Goal: Task Accomplishment & Management: Complete application form

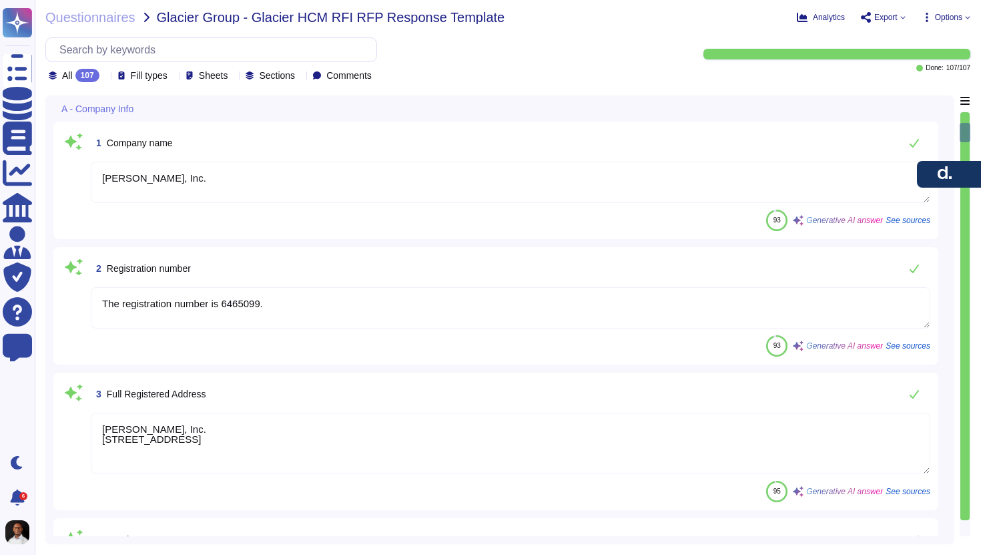
type textarea "[PERSON_NAME], Inc."
type textarea "The registration number is 6465099."
type textarea "[PERSON_NAME], Inc. [STREET_ADDRESS]"
type textarea "[PERSON_NAME] headquarters is located in the [GEOGRAPHIC_DATA]."
type textarea "- Parent Company: [PERSON_NAME], Inc. - [PERSON_NAME] is privately owned, with …"
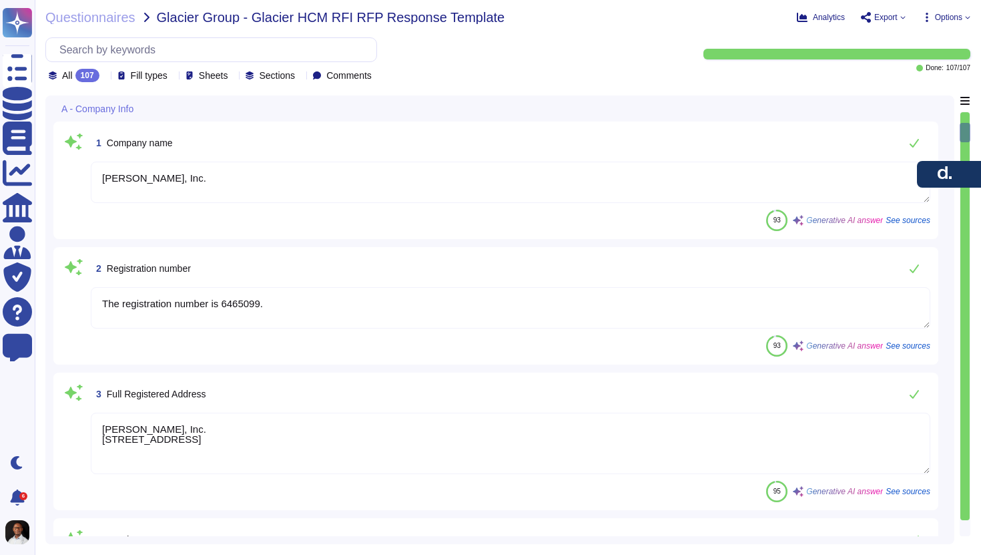
type textarea "The website can be found at [URL][DOMAIN_NAME][PERSON_NAME]."
type textarea "[PERSON_NAME], Inc. was founded in [DATE]."
type textarea "The main contact for the RFP is the customer success manager, who will act as y…"
type textarea "Email address (to be used as the login ID)."
type textarea "The business contact telephone number is [PHONE_NUMBER]. Additionally, you can …"
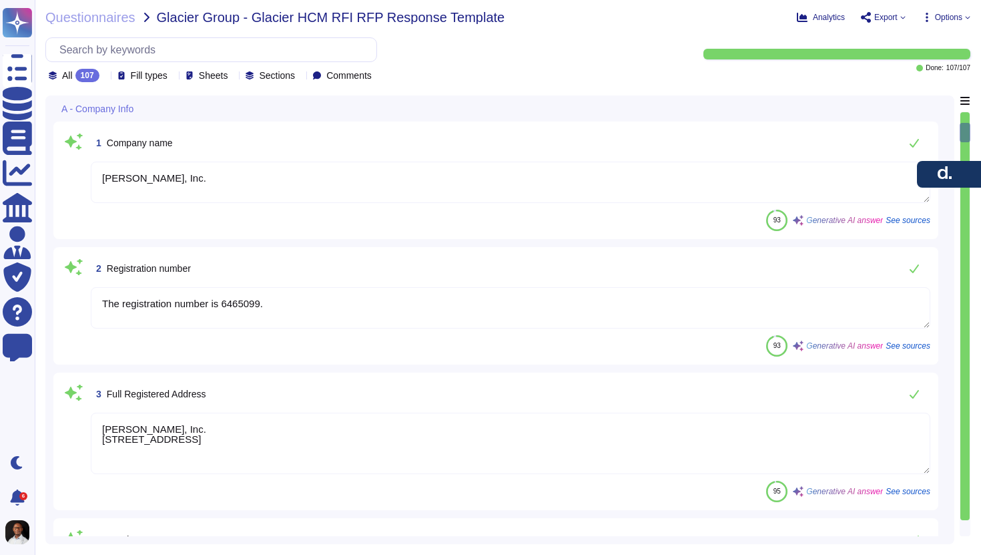
scroll to position [1, 0]
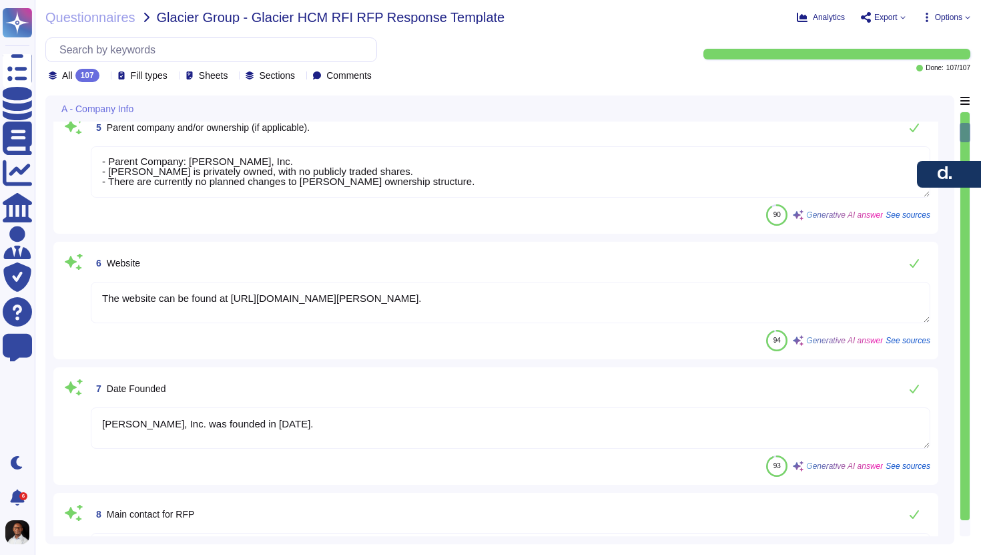
type textarea "[PERSON_NAME] currently has over 7000 employees globally."
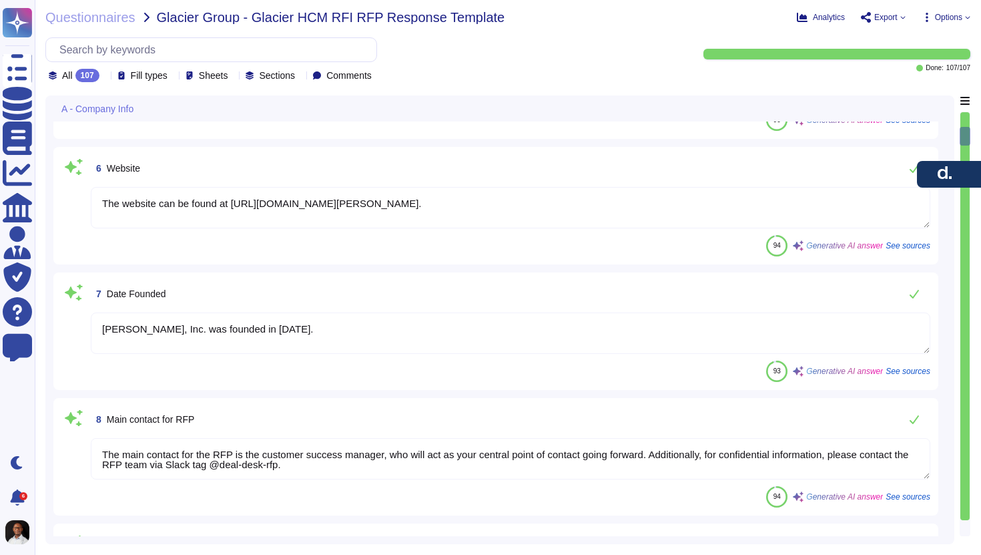
type textarea "[PERSON_NAME] has the following major locations: 1. [US_STATE], [GEOGRAPHIC_DAT…"
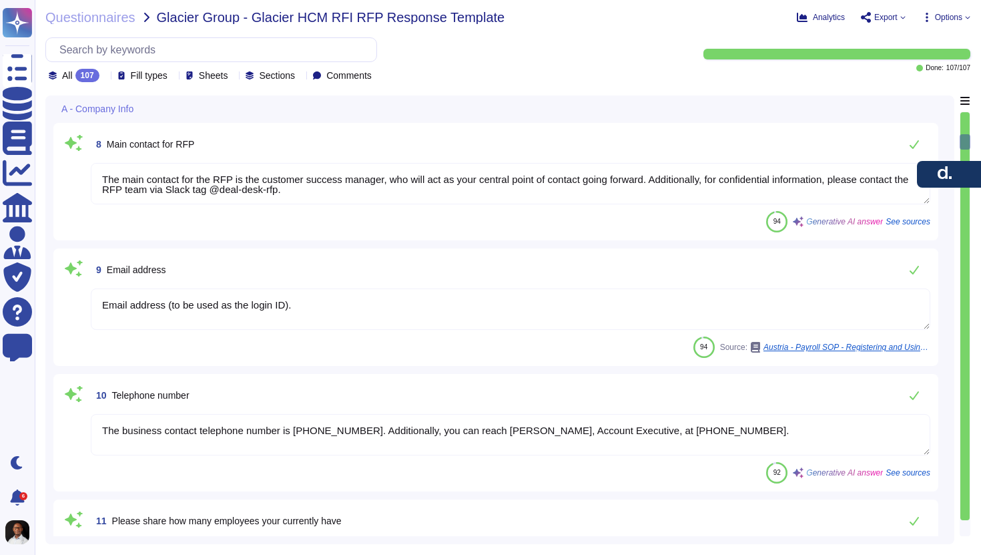
scroll to position [945, 0]
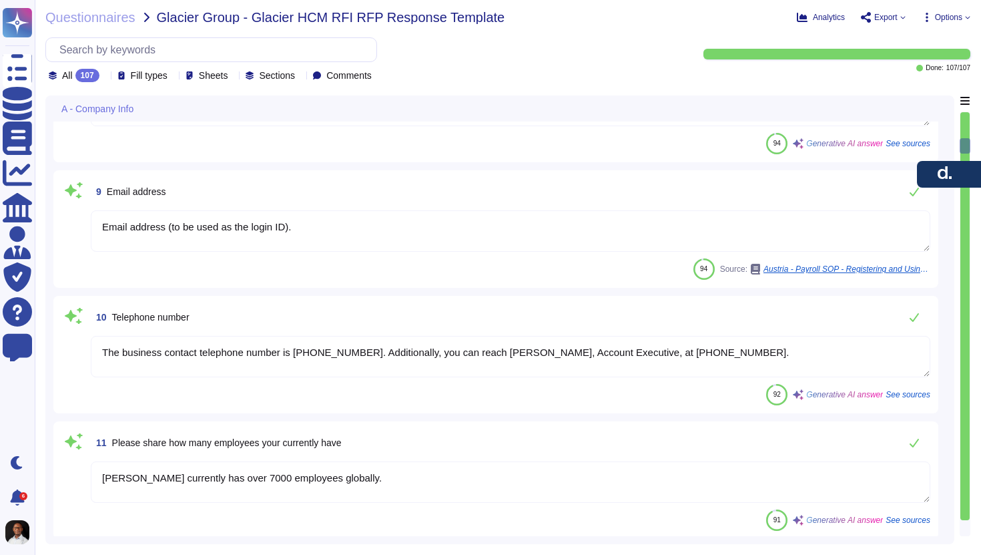
type textarea "[PERSON_NAME] Tech Suite"
type textarea "The current [PERSON_NAME] app version is 1.8."
